Goal: Task Accomplishment & Management: Manage account settings

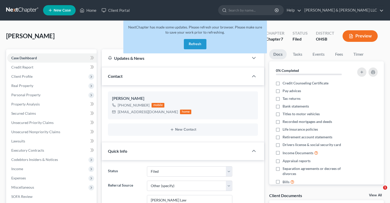
select select "3"
select select "6"
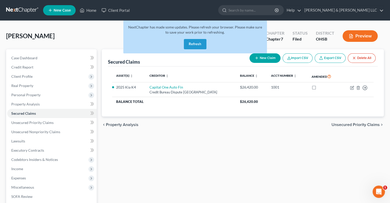
click at [191, 43] on button "Refresh" at bounding box center [195, 44] width 23 height 10
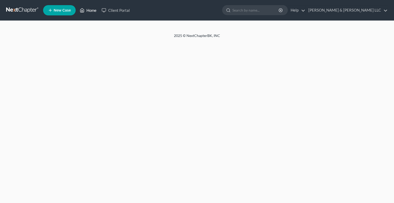
click at [89, 12] on link "Home" at bounding box center [88, 10] width 22 height 9
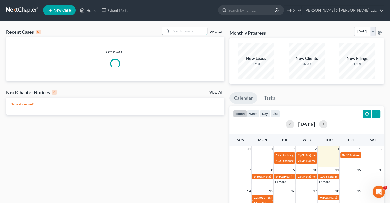
click at [189, 32] on input "search" at bounding box center [189, 30] width 36 height 7
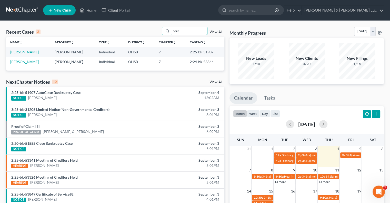
type input "corn"
click at [22, 53] on link "Cornett, Brady" at bounding box center [24, 52] width 28 height 4
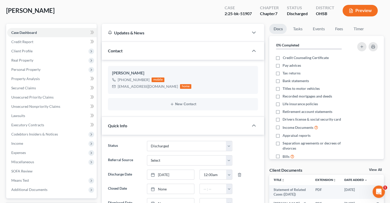
scroll to position [26, 0]
click at [164, 145] on select "Closed Discharged Dismissed Filed In Progress Lead Lost Lead Ready to File Reta…" at bounding box center [189, 145] width 85 height 10
select select "0"
click at [147, 140] on select "Closed Discharged Dismissed Filed In Progress Lead Lost Lead Ready to File Reta…" at bounding box center [189, 145] width 85 height 10
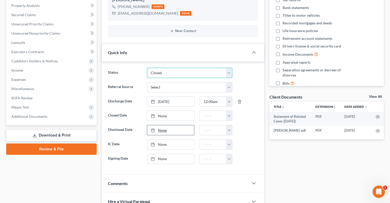
scroll to position [103, 0]
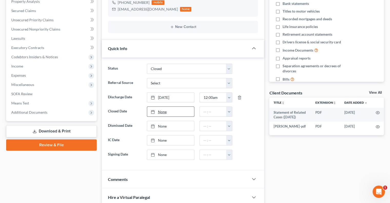
click at [162, 109] on link "None" at bounding box center [170, 112] width 47 height 10
click at [229, 110] on button "button" at bounding box center [229, 112] width 6 height 10
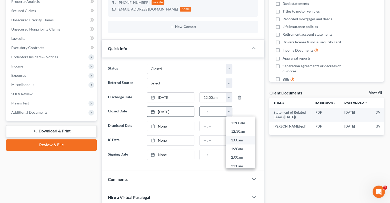
click at [230, 137] on link "1:00am" at bounding box center [240, 140] width 29 height 9
type input "1:00am"
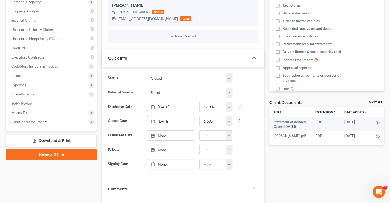
scroll to position [0, 0]
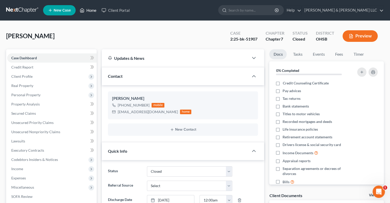
click at [89, 9] on link "Home" at bounding box center [88, 10] width 22 height 9
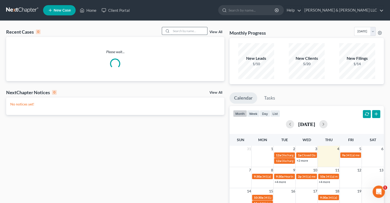
click at [175, 30] on input "search" at bounding box center [189, 30] width 36 height 7
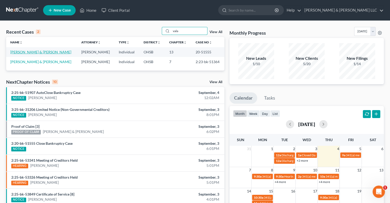
type input "vala"
click at [38, 53] on link "Vala, Michael & Candace" at bounding box center [40, 52] width 61 height 4
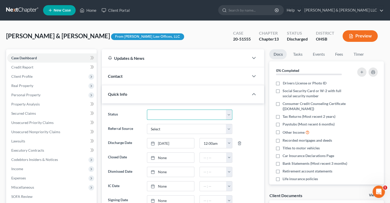
click at [172, 112] on select "Closed Discharged Dismissed Filed In Progress Lead Lost Lead Ready to File Reta…" at bounding box center [189, 114] width 85 height 10
select select "0"
click at [147, 109] on select "Closed Discharged Dismissed Filed In Progress Lead Lost Lead Ready to File Reta…" at bounding box center [189, 114] width 85 height 10
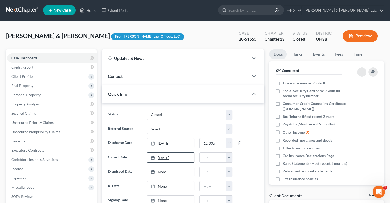
type input "9/4/2025"
click at [163, 158] on link "9/4/2025" at bounding box center [170, 157] width 47 height 10
click at [229, 157] on button "button" at bounding box center [229, 157] width 6 height 10
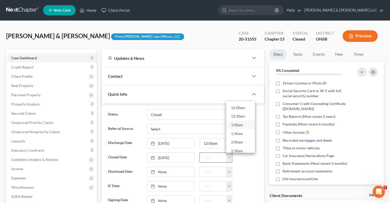
click at [241, 125] on link "1:00am" at bounding box center [240, 124] width 29 height 9
type input "1:00am"
